Goal: Task Accomplishment & Management: Use online tool/utility

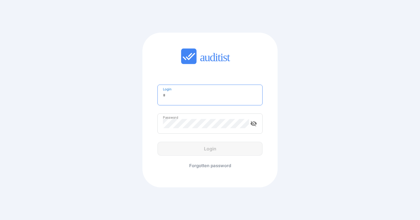
type input "**********"
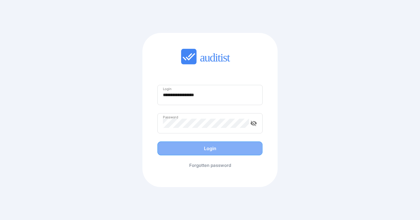
click at [225, 154] on button "Login" at bounding box center [209, 148] width 105 height 14
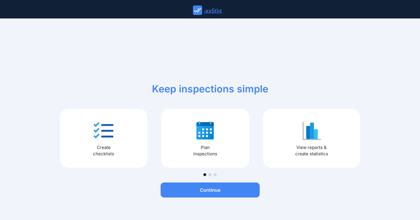
click at [116, 135] on div "Create checklists" at bounding box center [103, 138] width 87 height 59
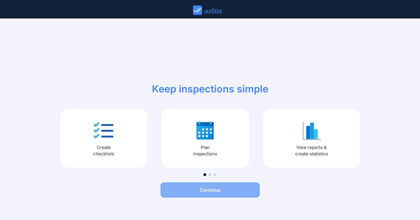
click at [212, 192] on div "Continue" at bounding box center [209, 189] width 99 height 7
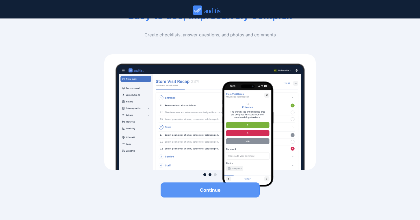
click at [202, 189] on div "Continue" at bounding box center [209, 189] width 99 height 7
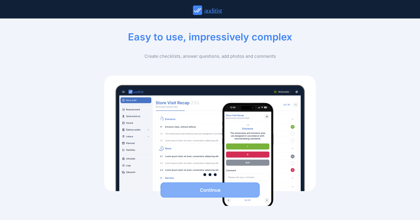
scroll to position [9, 0]
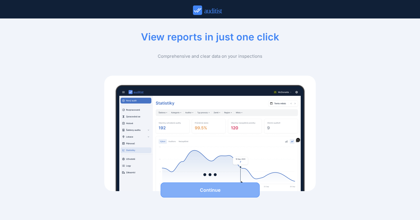
click at [202, 189] on div "Continue" at bounding box center [209, 189] width 99 height 7
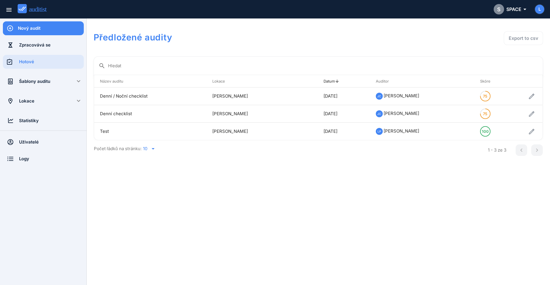
click at [26, 25] on div "Nový audit" at bounding box center [51, 28] width 66 height 6
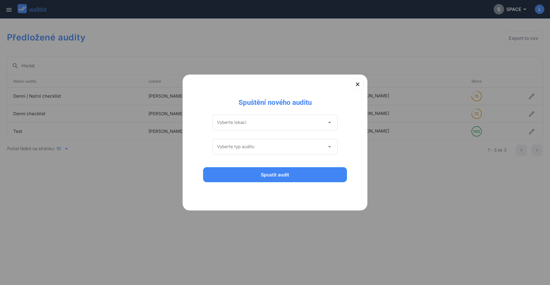
click at [294, 119] on input "Vyberte lokaci" at bounding box center [271, 122] width 108 height 9
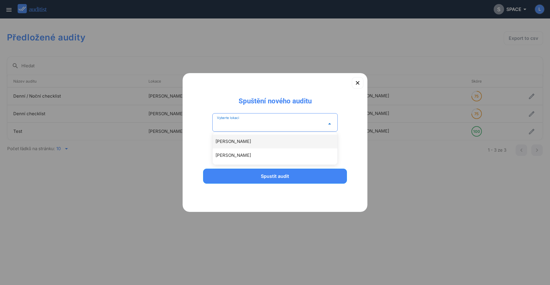
click at [281, 144] on div "[PERSON_NAME]" at bounding box center [277, 141] width 125 height 7
type input "**********"
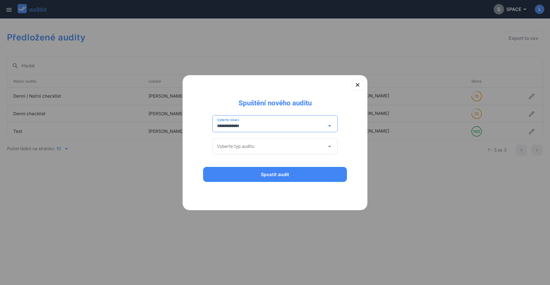
click at [278, 151] on input "Vyberte typ auditu" at bounding box center [271, 146] width 108 height 9
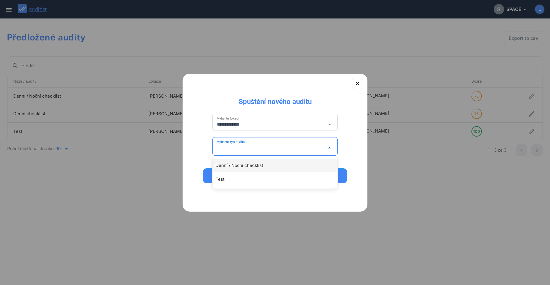
click at [276, 167] on div "Denní / Noční checklist" at bounding box center [277, 165] width 125 height 7
type input "**********"
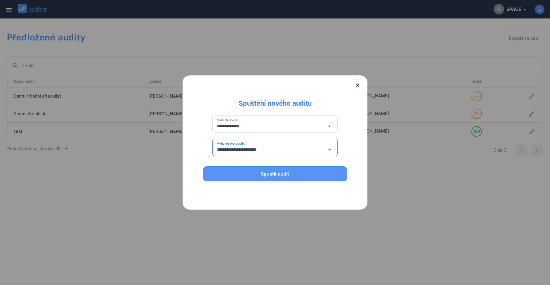
click at [289, 174] on div "Spustit audit" at bounding box center [274, 173] width 129 height 7
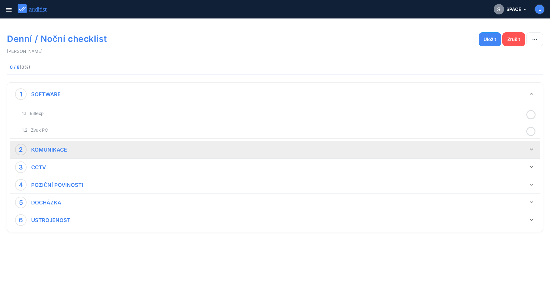
click at [184, 152] on div "2 KOMUNIKACE" at bounding box center [271, 150] width 513 height 12
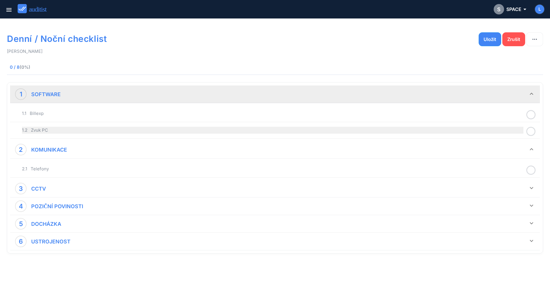
click at [98, 130] on div "1.2 Zvuk PC" at bounding box center [272, 130] width 501 height 7
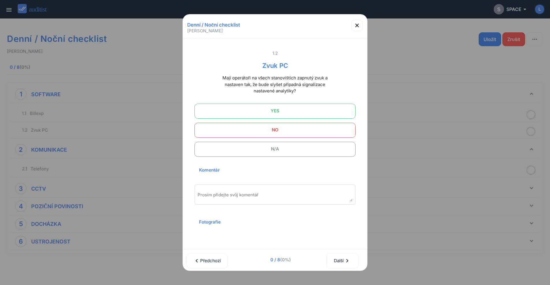
click at [253, 131] on span "NO" at bounding box center [274, 130] width 147 height 12
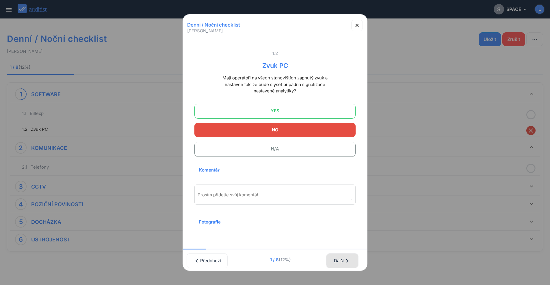
click at [346, 220] on div "Další chevron_right" at bounding box center [341, 260] width 17 height 13
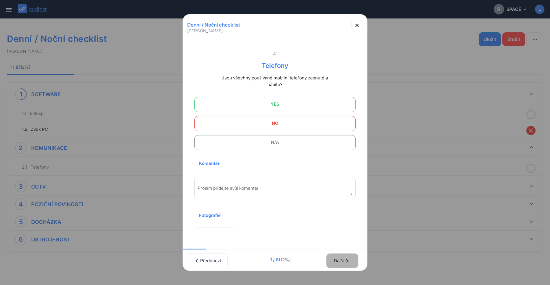
click at [346, 220] on div "Další chevron_right" at bounding box center [341, 260] width 17 height 13
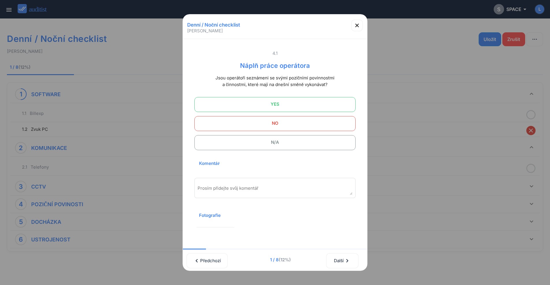
click at [268, 124] on span "NO" at bounding box center [274, 123] width 147 height 12
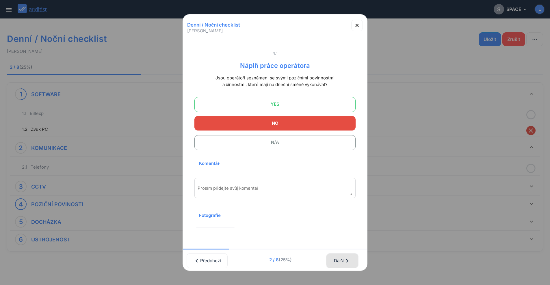
click at [356, 220] on button "Další chevron_right" at bounding box center [342, 260] width 32 height 15
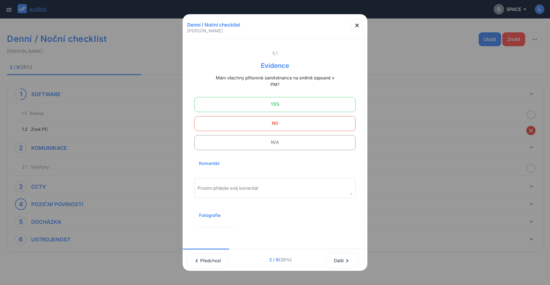
click at [288, 109] on span "YES" at bounding box center [274, 104] width 147 height 12
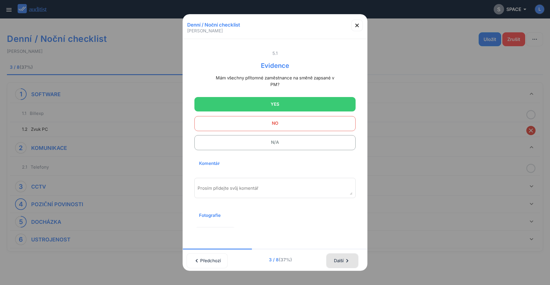
click at [349, 220] on icon "chevron_right" at bounding box center [346, 260] width 7 height 7
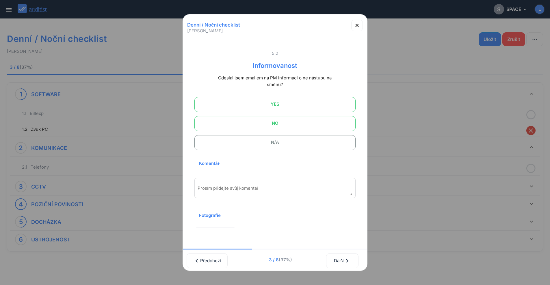
click at [276, 105] on span "YES" at bounding box center [274, 104] width 147 height 12
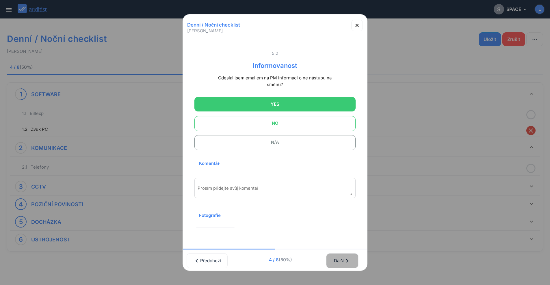
click at [354, 220] on button "Další chevron_right" at bounding box center [342, 260] width 32 height 15
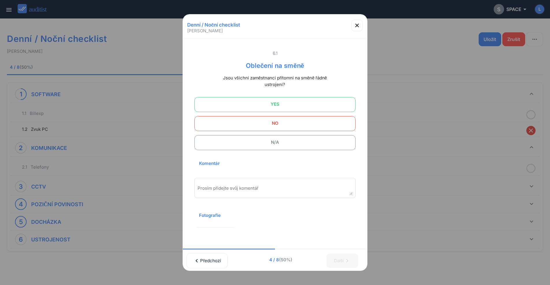
click at [275, 107] on span "YES" at bounding box center [274, 104] width 147 height 12
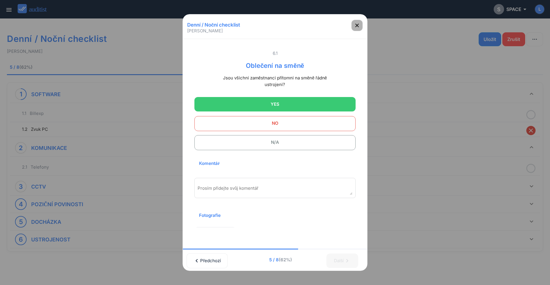
click at [356, 25] on icon "button" at bounding box center [356, 25] width 3 height 3
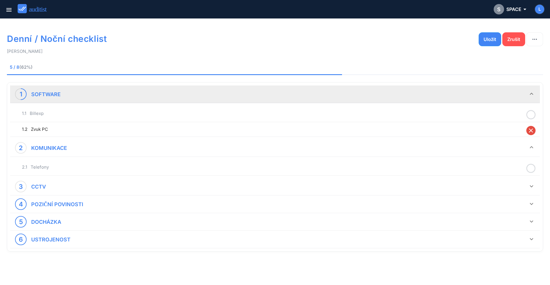
click at [47, 94] on strong "SOFTWARE" at bounding box center [45, 94] width 29 height 6
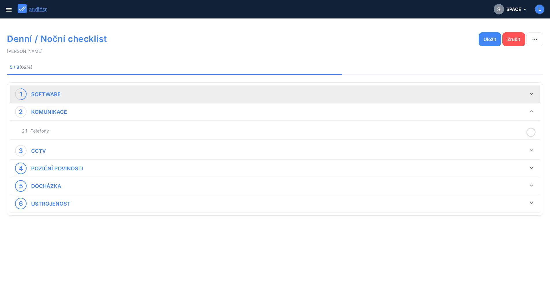
click at [47, 94] on strong "SOFTWARE" at bounding box center [45, 94] width 29 height 6
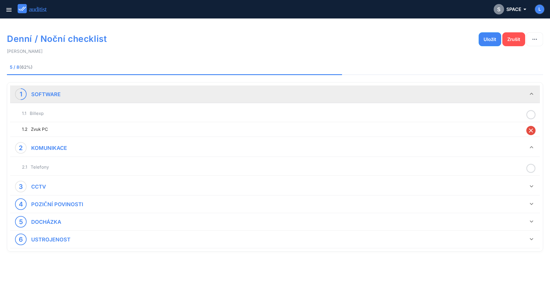
click at [37, 121] on div "1.1 Billexp" at bounding box center [274, 113] width 529 height 17
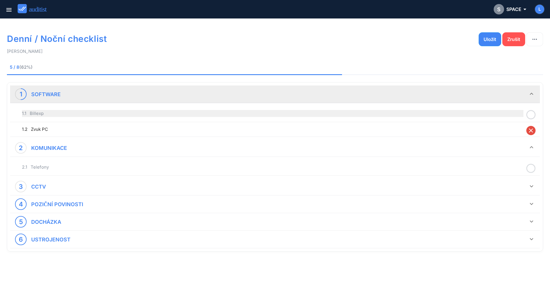
click at [38, 113] on div "1.1 Billexp" at bounding box center [272, 113] width 501 height 7
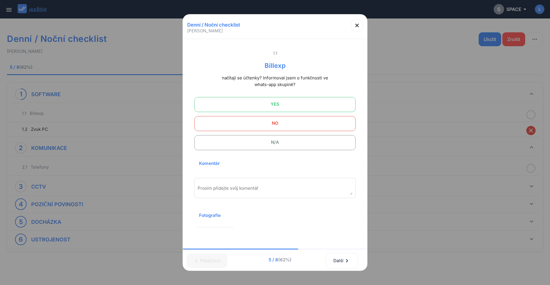
click at [250, 110] on span "YES" at bounding box center [274, 104] width 147 height 12
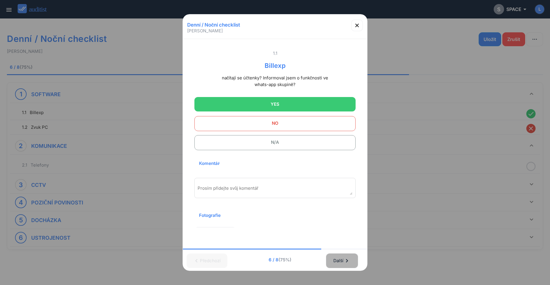
click at [356, 220] on button "Další chevron_right" at bounding box center [342, 260] width 32 height 15
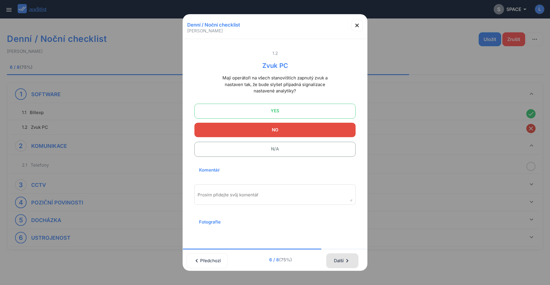
click at [347, 220] on button "Další chevron_right" at bounding box center [342, 260] width 32 height 15
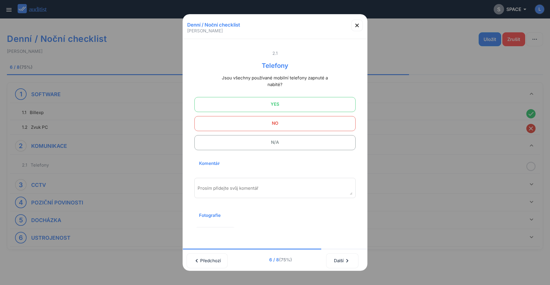
click at [280, 110] on span at bounding box center [274, 104] width 161 height 15
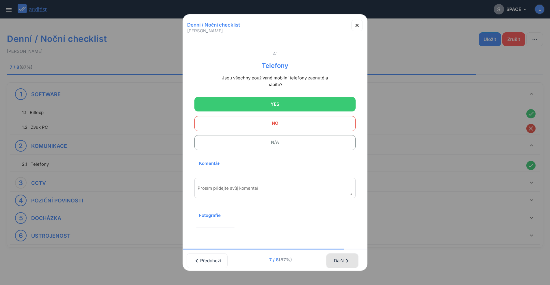
click at [344, 220] on div "Další chevron_right" at bounding box center [341, 260] width 17 height 13
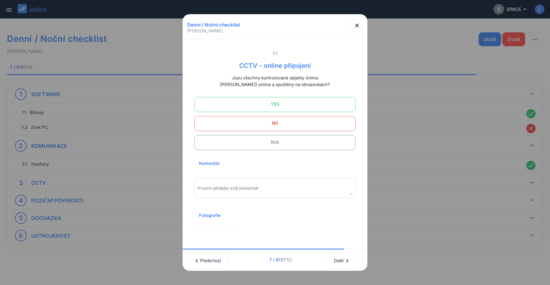
click at [266, 103] on span "YES" at bounding box center [274, 104] width 147 height 12
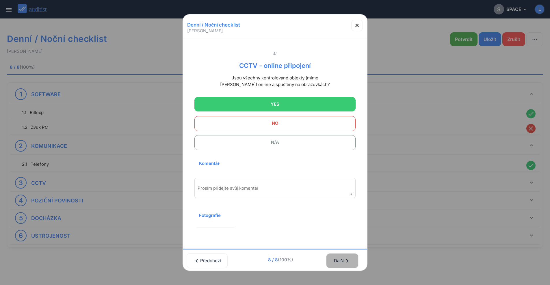
click at [350, 220] on icon "chevron_right" at bounding box center [346, 260] width 7 height 7
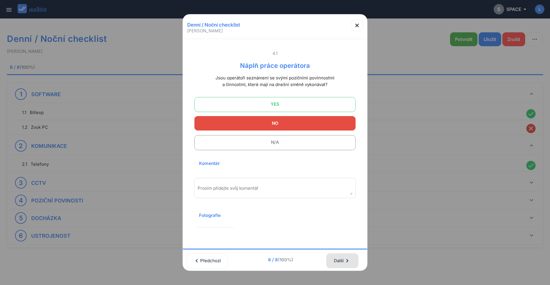
click at [350, 220] on icon "chevron_right" at bounding box center [346, 260] width 7 height 7
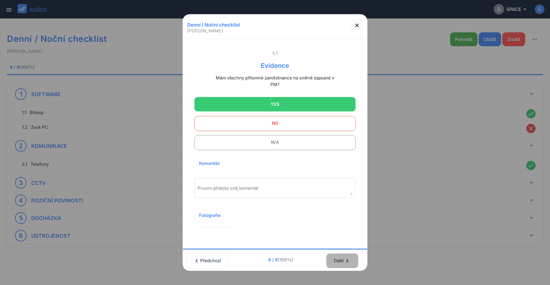
click at [350, 220] on icon "chevron_right" at bounding box center [346, 260] width 7 height 7
click at [354, 220] on div "Další chevron_right" at bounding box center [345, 260] width 40 height 16
click at [356, 25] on icon "button" at bounding box center [356, 25] width 3 height 3
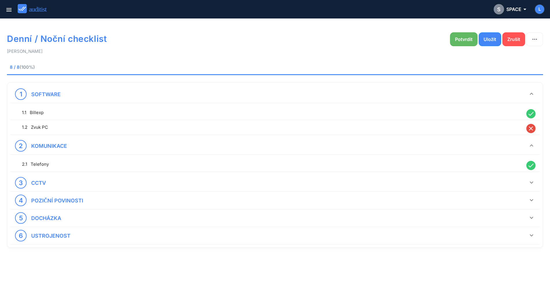
click at [419, 39] on div "Potvrdit" at bounding box center [464, 39] width 18 height 7
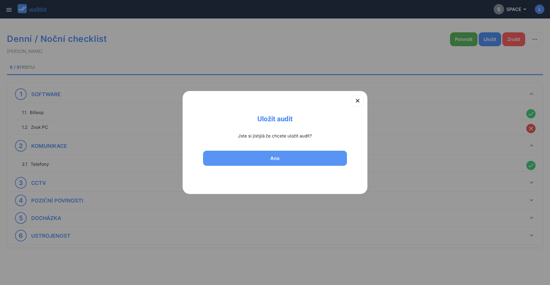
click at [303, 155] on div "Ano" at bounding box center [274, 158] width 129 height 7
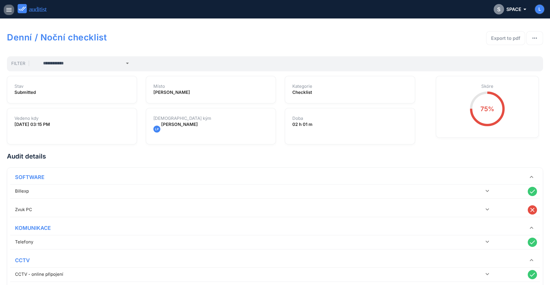
click at [9, 12] on icon "menu" at bounding box center [8, 9] width 7 height 7
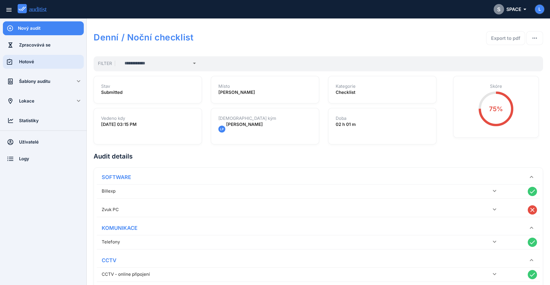
click at [56, 63] on div "Hotové" at bounding box center [51, 62] width 65 height 6
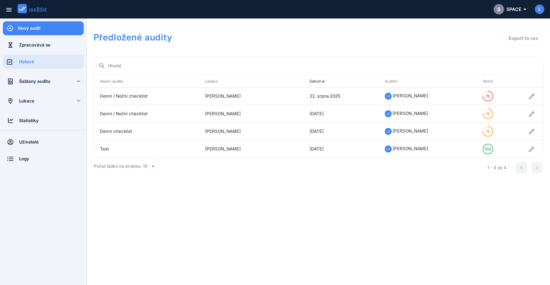
click at [152, 165] on icon "arrow_drop_down" at bounding box center [152, 166] width 7 height 7
click at [152, 196] on div "30" at bounding box center [152, 194] width 21 height 7
click at [56, 81] on div "Šablony auditu" at bounding box center [43, 81] width 48 height 6
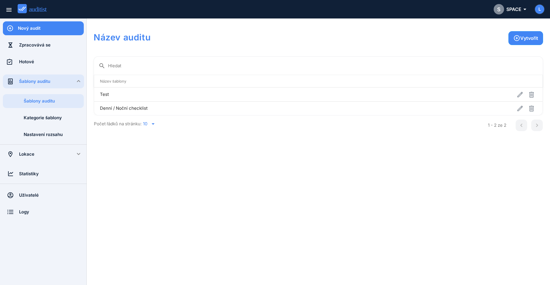
click at [56, 81] on div "Šablony auditu" at bounding box center [51, 81] width 65 height 6
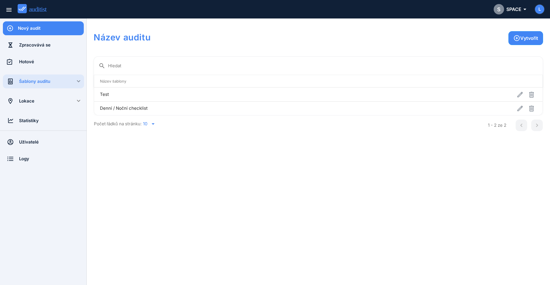
click at [57, 107] on div "Lokace" at bounding box center [43, 101] width 48 height 14
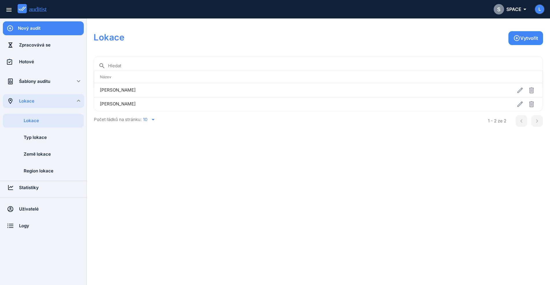
click at [54, 105] on div "Lokace" at bounding box center [51, 101] width 65 height 14
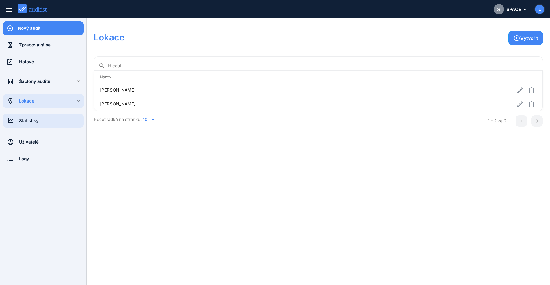
click at [53, 122] on div "Statistiky" at bounding box center [51, 120] width 65 height 6
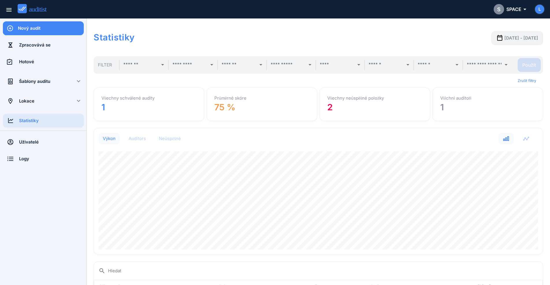
scroll to position [126, 448]
click at [26, 25] on div "Nový audit" at bounding box center [51, 28] width 66 height 6
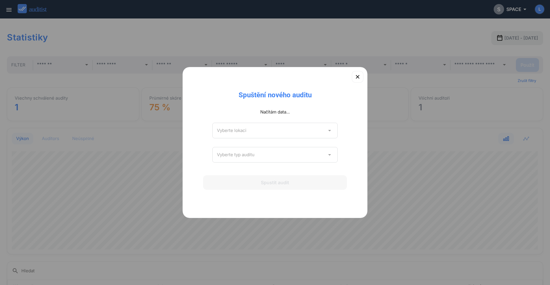
scroll to position [288481, 288072]
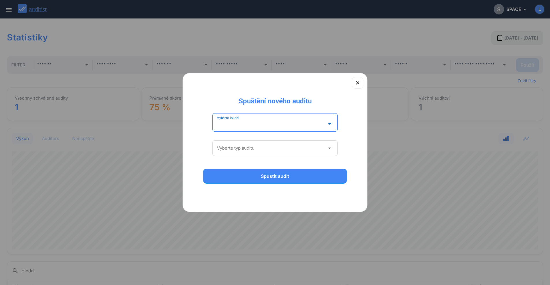
click at [319, 122] on input "Vyberte lokaci" at bounding box center [271, 123] width 108 height 9
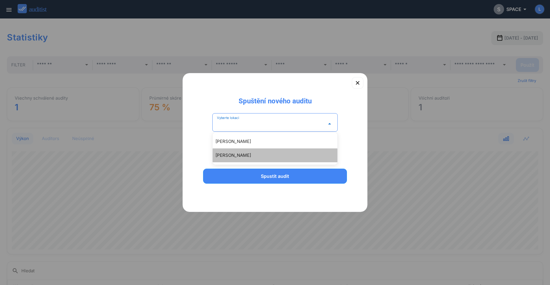
click at [308, 156] on div "[PERSON_NAME]" at bounding box center [277, 155] width 125 height 7
type input "**********"
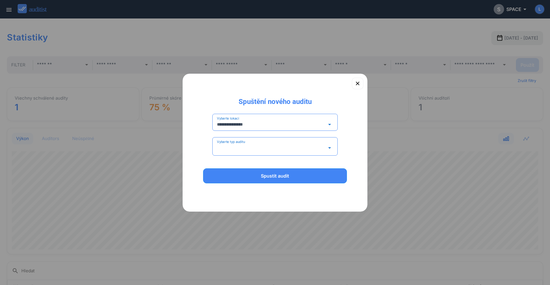
click at [298, 149] on input "Vyberte typ auditu" at bounding box center [271, 147] width 108 height 9
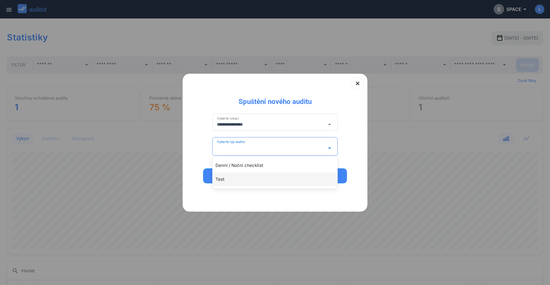
click at [266, 176] on div "Test" at bounding box center [277, 179] width 125 height 7
type input "****"
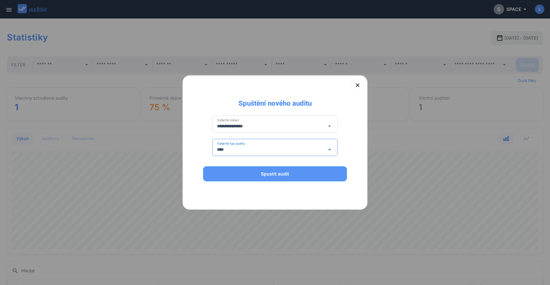
click at [277, 171] on div "Spustit audit" at bounding box center [274, 173] width 129 height 7
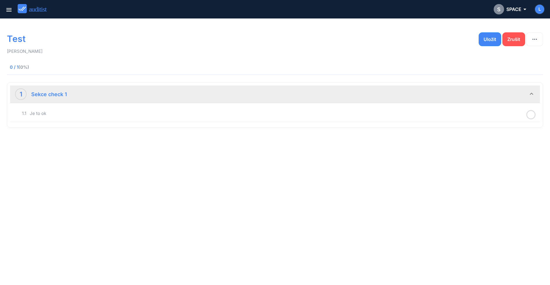
click at [419, 113] on icon at bounding box center [530, 114] width 9 height 11
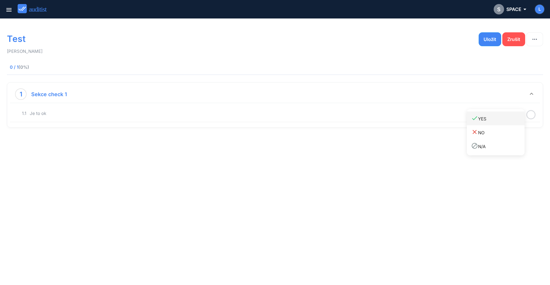
click at [419, 120] on div "done YES" at bounding box center [497, 119] width 53 height 8
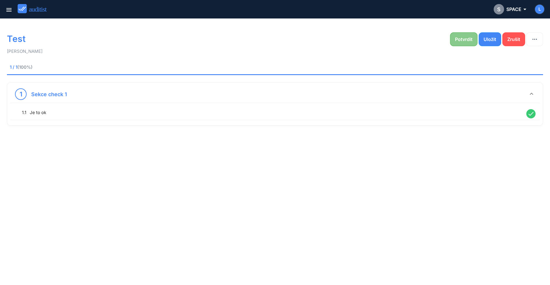
click at [419, 40] on div "Potvrdit" at bounding box center [464, 39] width 18 height 7
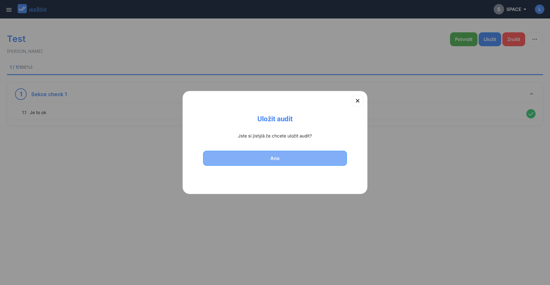
click at [317, 161] on div "Ano" at bounding box center [274, 158] width 129 height 7
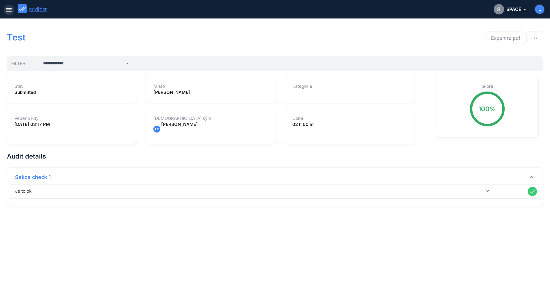
click at [9, 11] on icon "menu" at bounding box center [8, 9] width 7 height 7
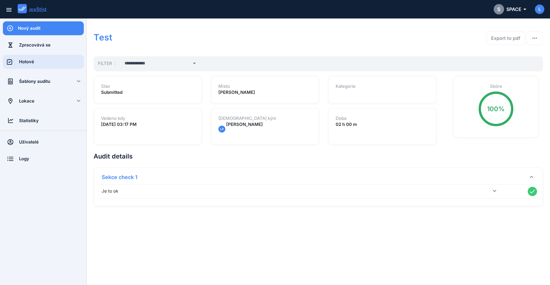
click at [66, 63] on div "Hotové" at bounding box center [51, 62] width 65 height 6
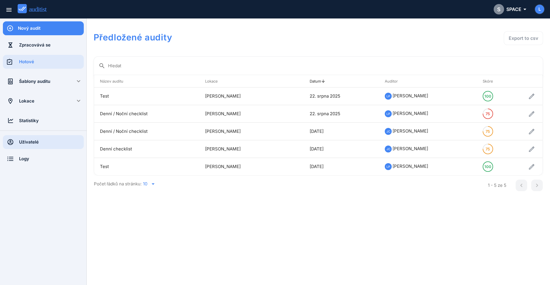
click at [38, 141] on div "Uživatelé" at bounding box center [51, 142] width 65 height 6
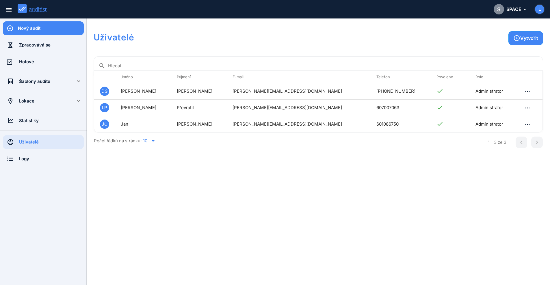
click at [43, 84] on div "Šablony auditu" at bounding box center [43, 81] width 48 height 6
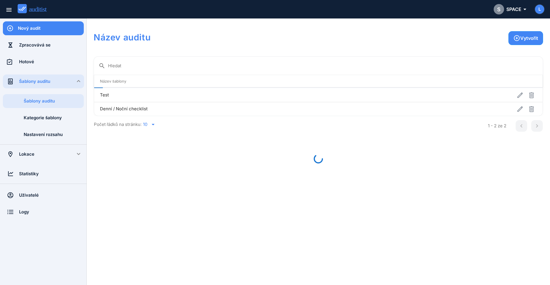
click at [23, 162] on div "Lokace" at bounding box center [35, 154] width 70 height 20
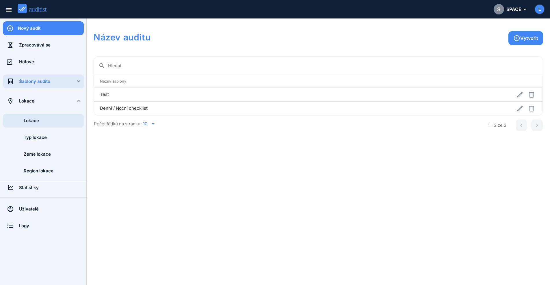
click at [53, 119] on div "Lokace" at bounding box center [54, 120] width 60 height 6
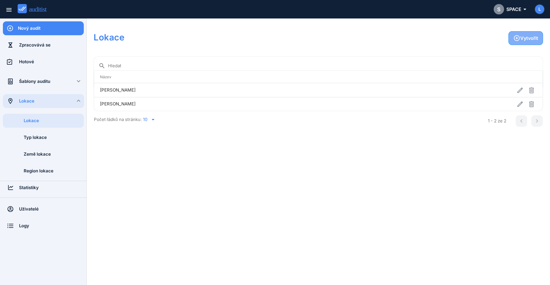
click at [419, 40] on div "Vytvořit" at bounding box center [525, 38] width 25 height 7
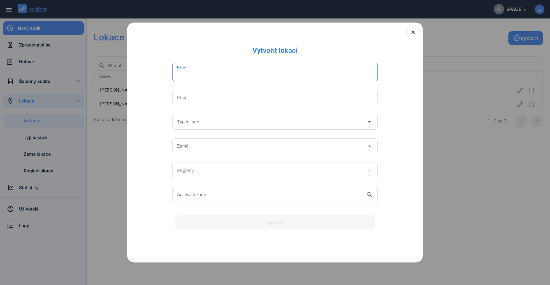
click at [236, 126] on input "Typ lokace" at bounding box center [271, 121] width 188 height 9
click at [169, 172] on div "Název Jméno je povinné Popis Typ lokace arrow_drop_down Země arrow_drop_down Re…" at bounding box center [275, 158] width 266 height 207
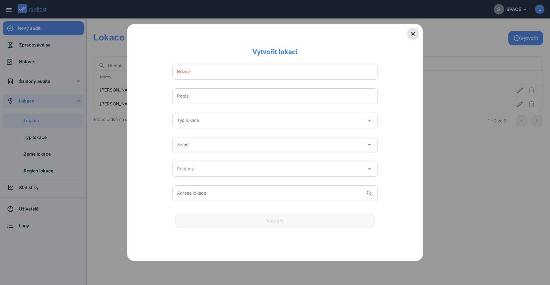
click at [413, 34] on icon "button" at bounding box center [412, 33] width 3 height 3
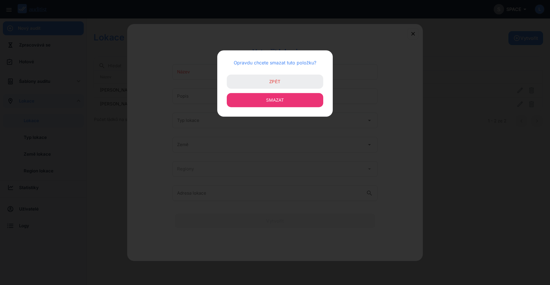
click at [315, 103] on button "Smazat" at bounding box center [275, 100] width 96 height 14
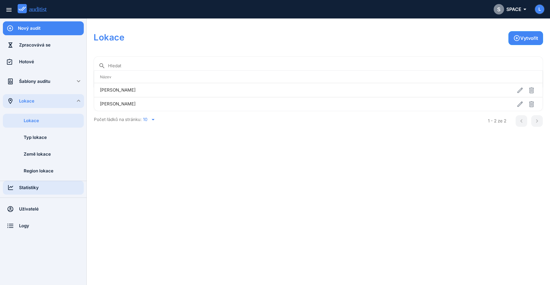
click at [32, 189] on div "Statistiky" at bounding box center [51, 187] width 65 height 6
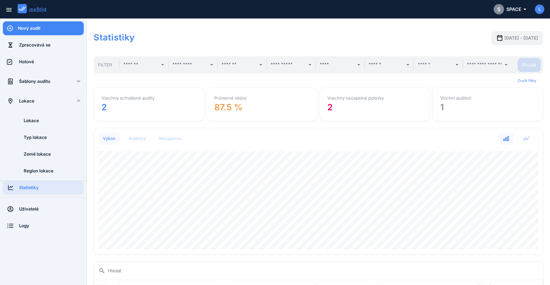
click at [37, 32] on div "Nový audit" at bounding box center [51, 28] width 66 height 14
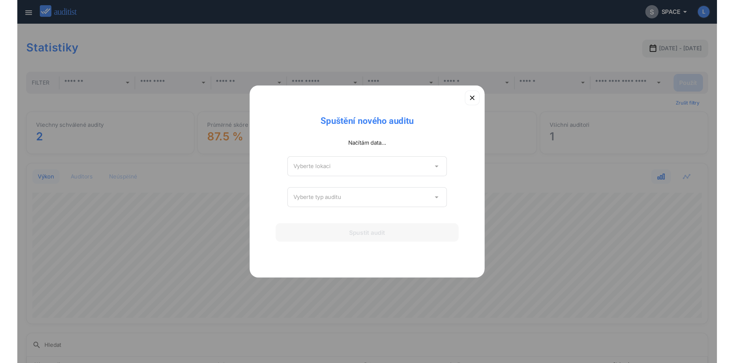
scroll to position [288481, 288072]
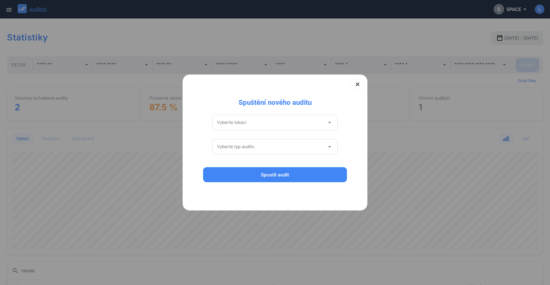
click at [278, 118] on div "Vyberte lokaci arrow_drop_down" at bounding box center [274, 123] width 125 height 16
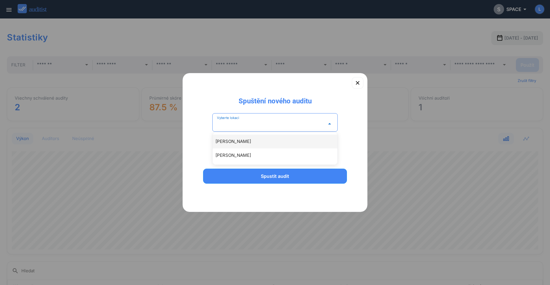
click at [273, 139] on div "[PERSON_NAME]" at bounding box center [277, 141] width 125 height 7
type input "**********"
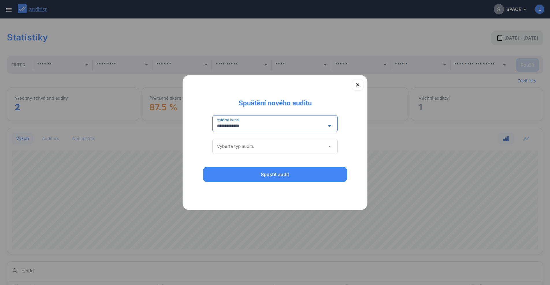
click at [280, 147] on input "Vyberte typ auditu" at bounding box center [271, 146] width 108 height 9
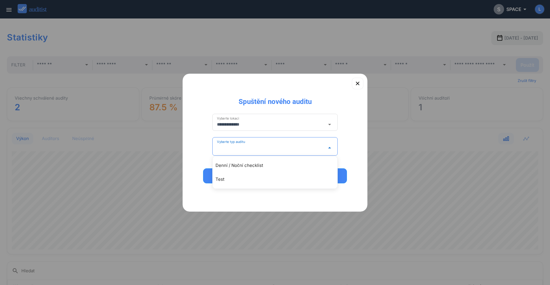
click at [204, 153] on div "**********" at bounding box center [275, 136] width 166 height 60
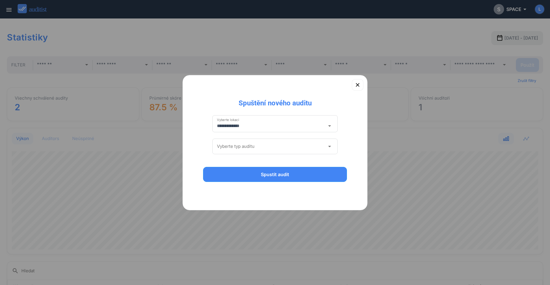
click at [256, 129] on input "**********" at bounding box center [271, 125] width 108 height 9
click at [203, 104] on div "**********" at bounding box center [274, 142] width 185 height 135
click at [249, 126] on input "**********" at bounding box center [271, 125] width 108 height 9
click at [205, 117] on div "**********" at bounding box center [275, 136] width 166 height 57
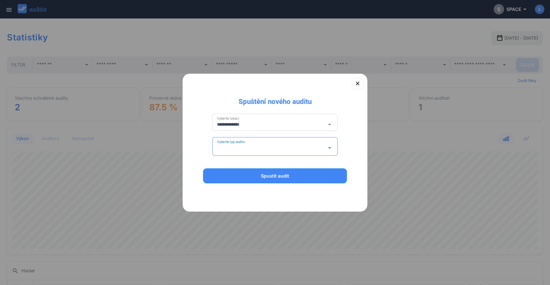
click at [246, 144] on input "Vyberte typ auditu" at bounding box center [271, 147] width 108 height 9
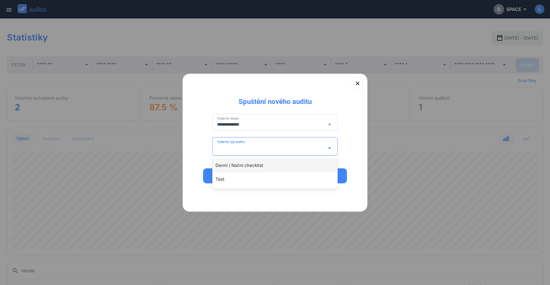
click at [235, 167] on div "Denní / Noční checklist" at bounding box center [277, 165] width 125 height 7
type input "**********"
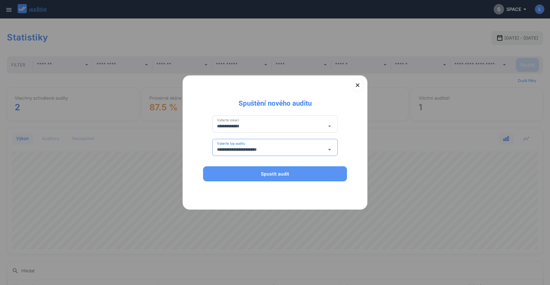
click at [234, 180] on button "Spustit audit" at bounding box center [275, 173] width 144 height 15
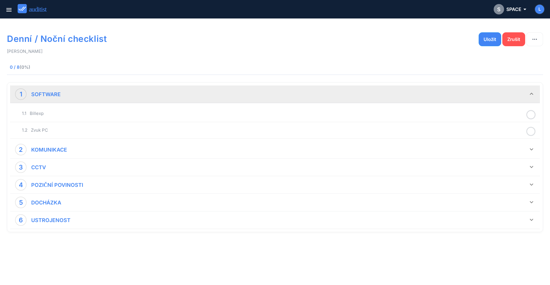
click at [35, 89] on div "SOFTWARE" at bounding box center [50, 94] width 46 height 12
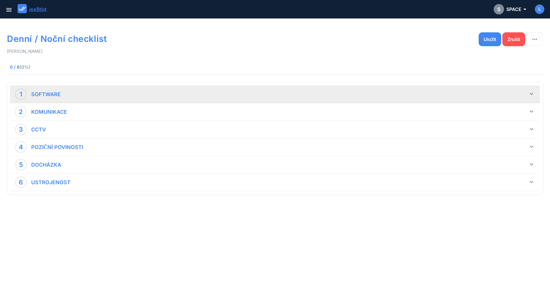
click at [35, 89] on div "SOFTWARE" at bounding box center [50, 94] width 46 height 12
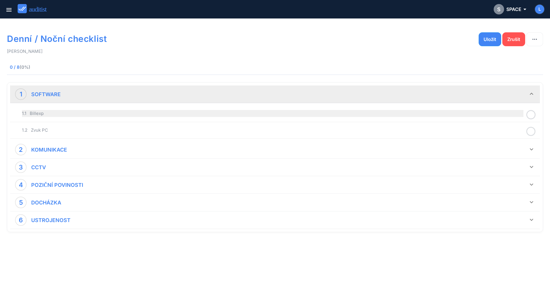
click at [35, 115] on div "1.1 Billexp" at bounding box center [272, 113] width 501 height 7
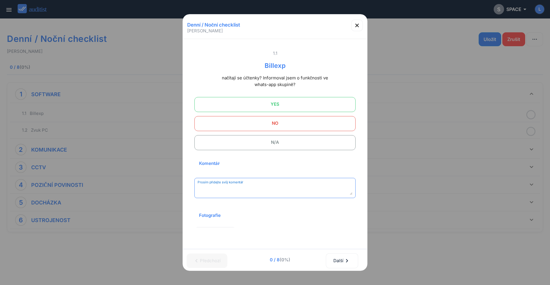
click at [276, 190] on textarea "Prosím přidejte svůj komentář" at bounding box center [274, 190] width 155 height 10
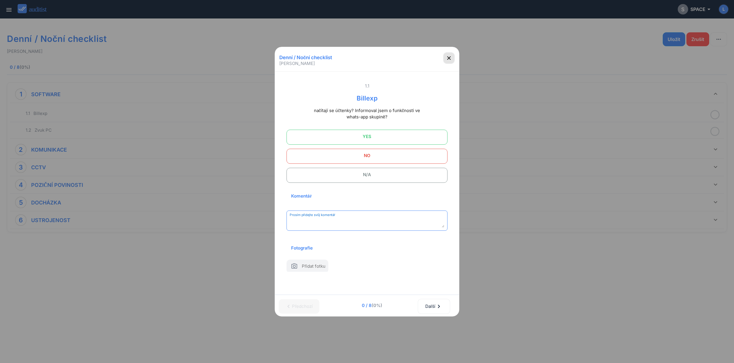
click at [419, 55] on icon "button" at bounding box center [449, 58] width 7 height 7
